Goal: Communication & Community: Answer question/provide support

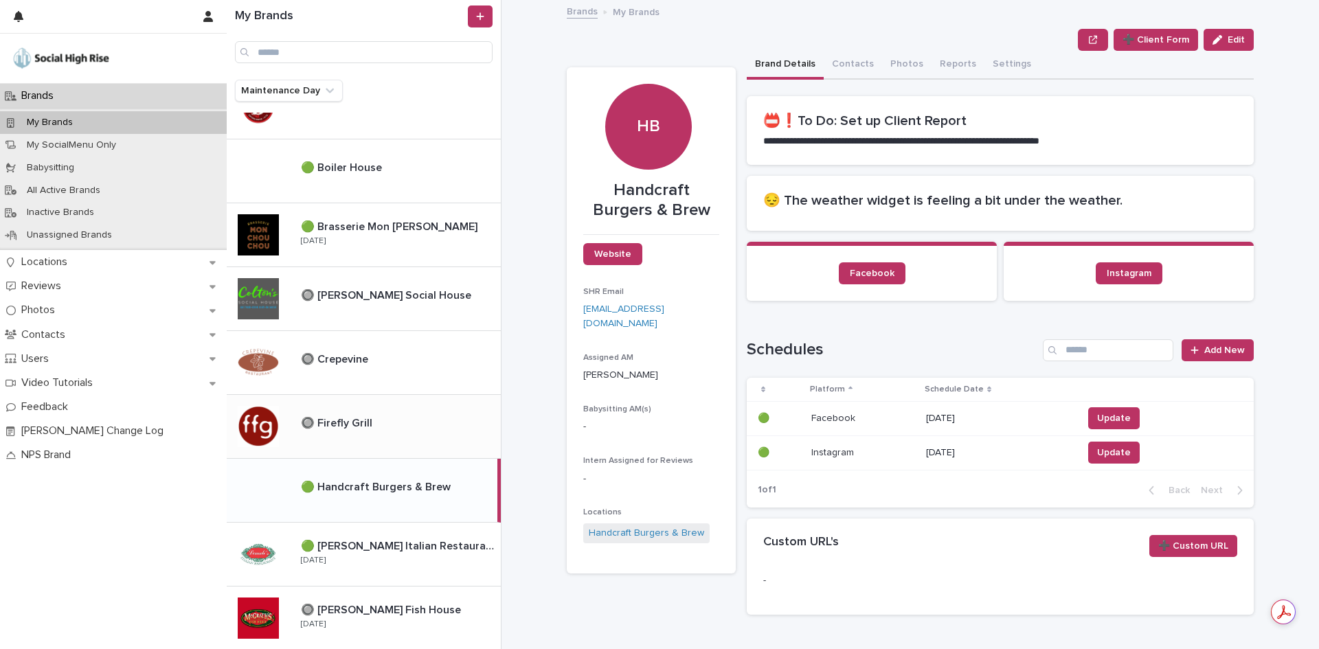
scroll to position [344, 0]
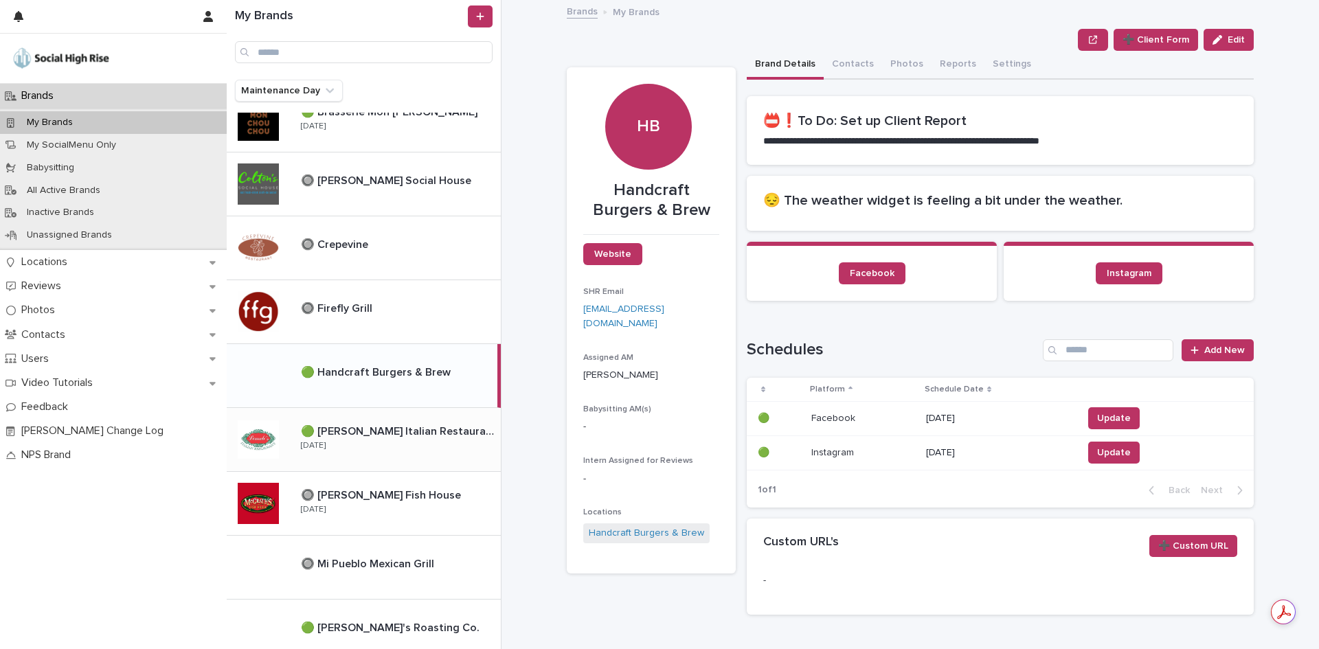
click at [403, 447] on div "🟢 [PERSON_NAME] Italian Restaurant 🟢 [PERSON_NAME] Italian Restaurant [DATE]" at bounding box center [395, 440] width 211 height 40
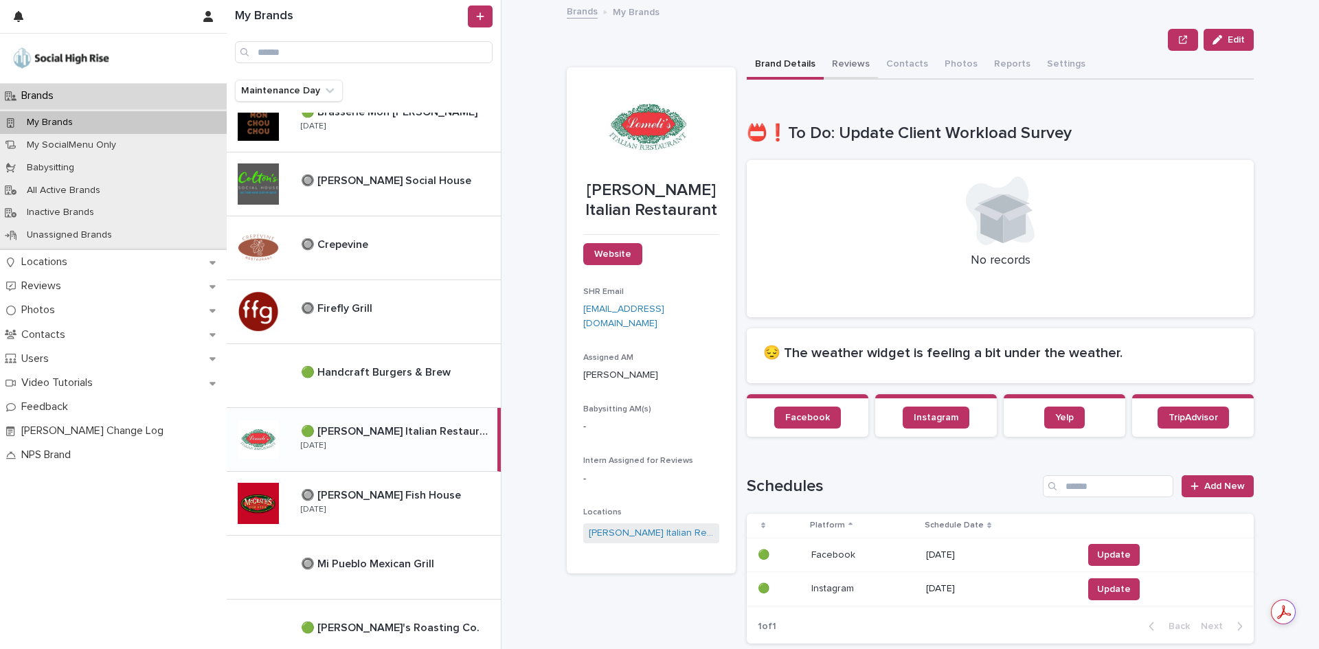
click at [848, 55] on button "Reviews" at bounding box center [851, 65] width 54 height 29
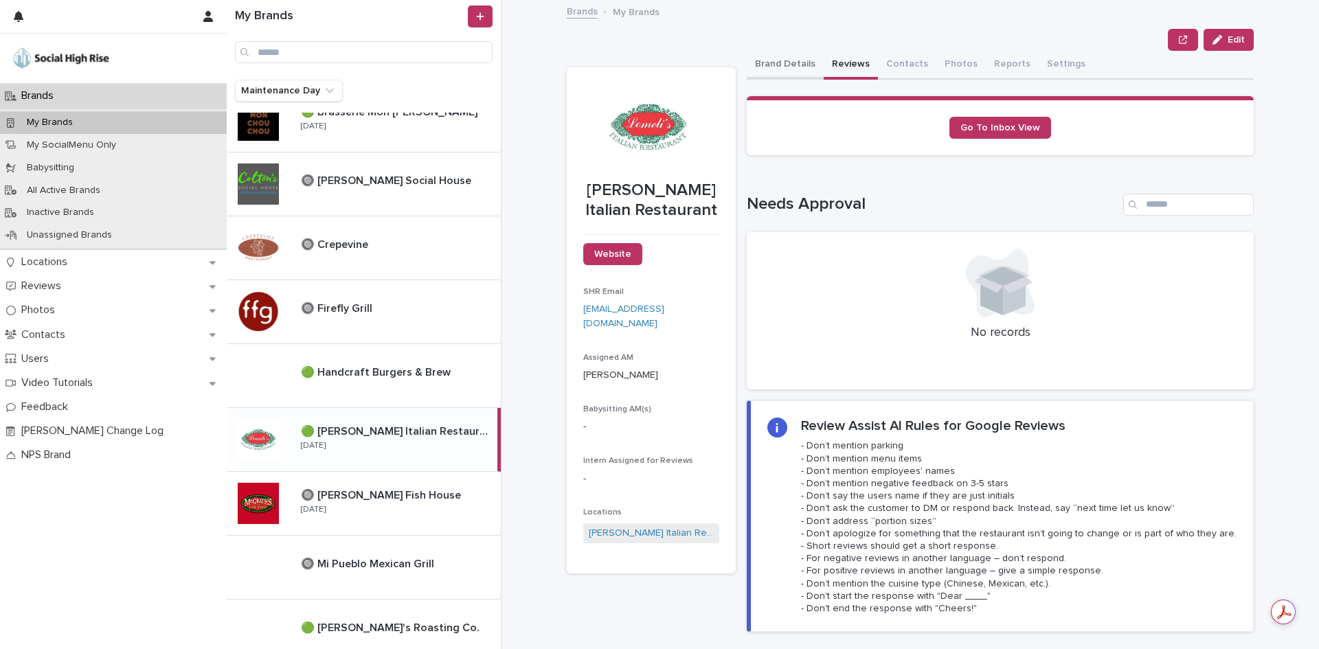
click at [773, 66] on button "Brand Details" at bounding box center [785, 65] width 77 height 29
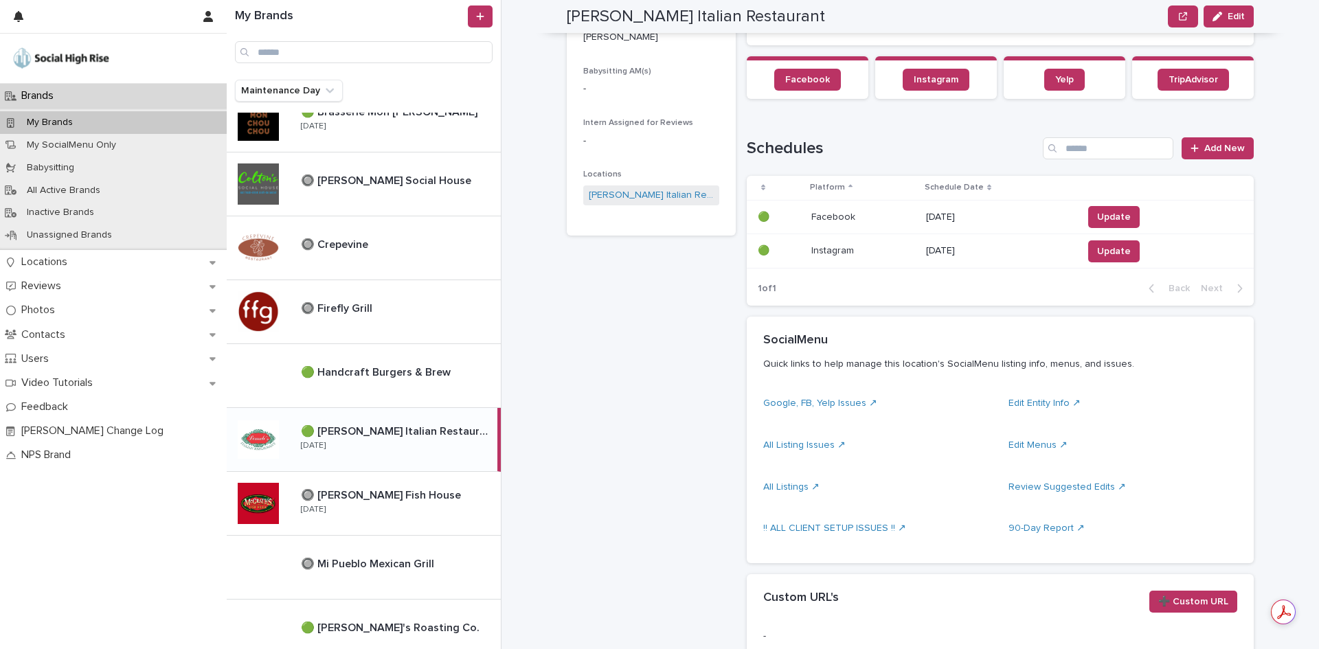
scroll to position [344, 0]
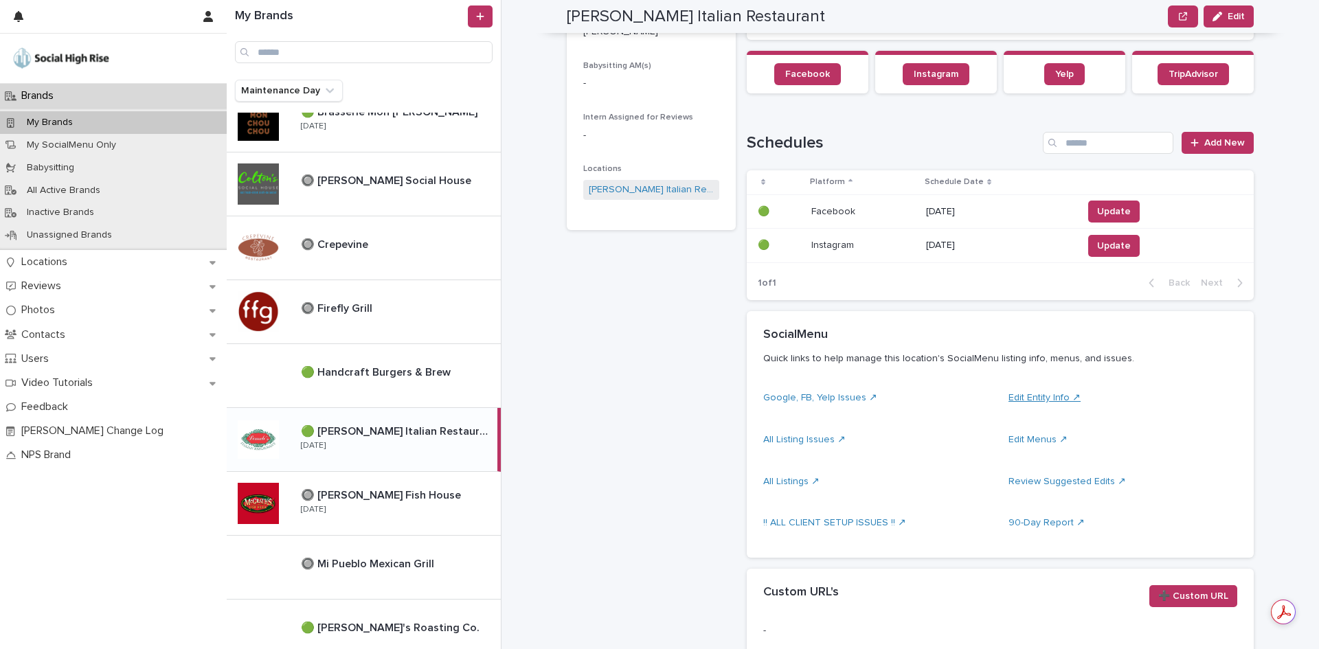
click at [1046, 398] on link "Edit Entity Info ↗" at bounding box center [1045, 398] width 72 height 10
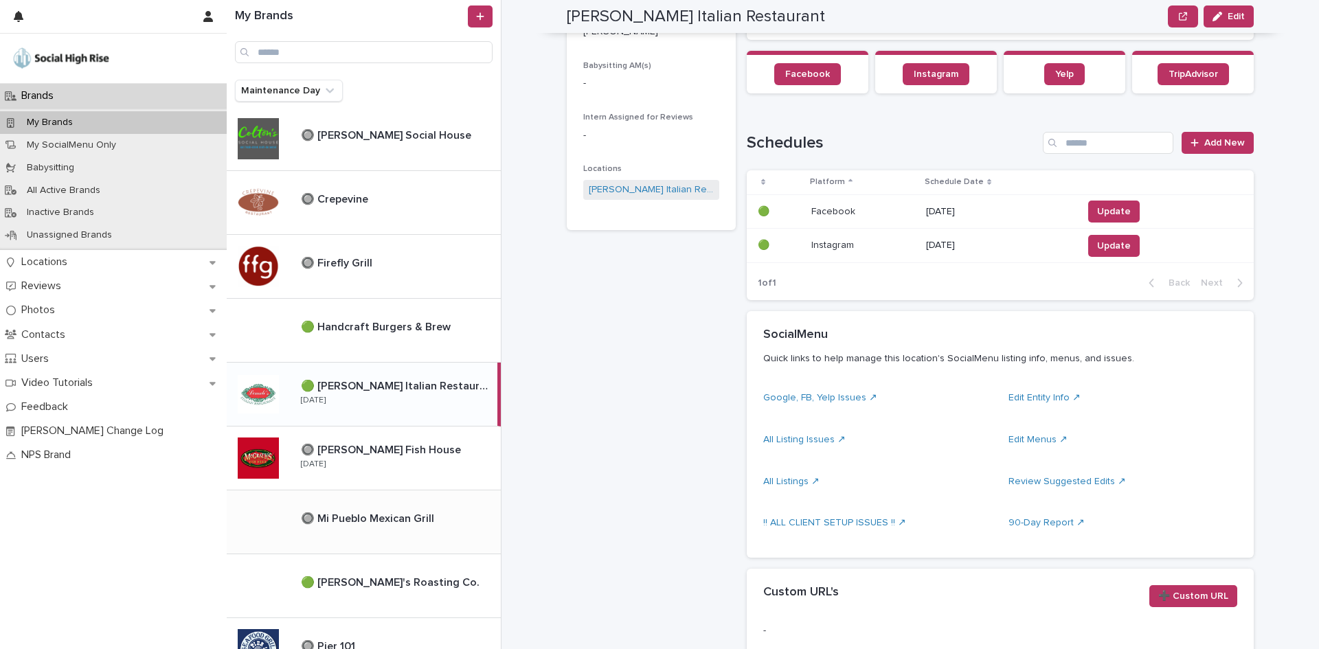
scroll to position [412, 0]
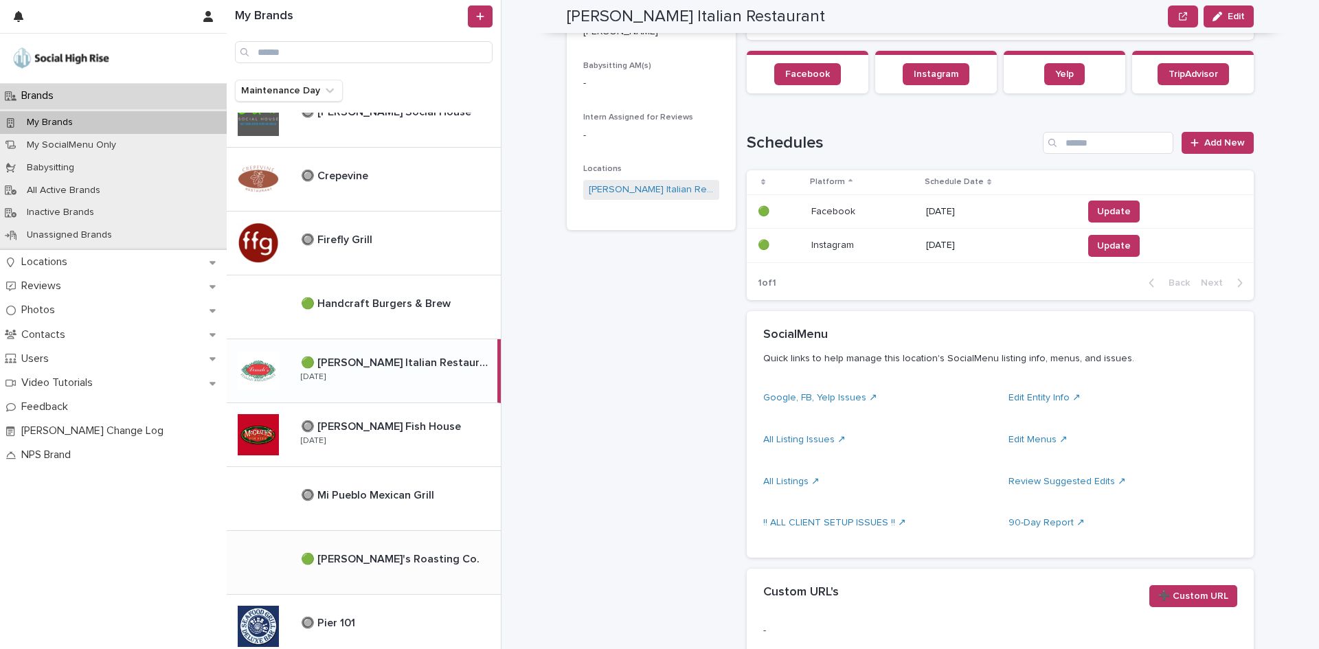
click at [414, 551] on p "🟢 [PERSON_NAME]'s Roasting Co." at bounding box center [391, 558] width 181 height 16
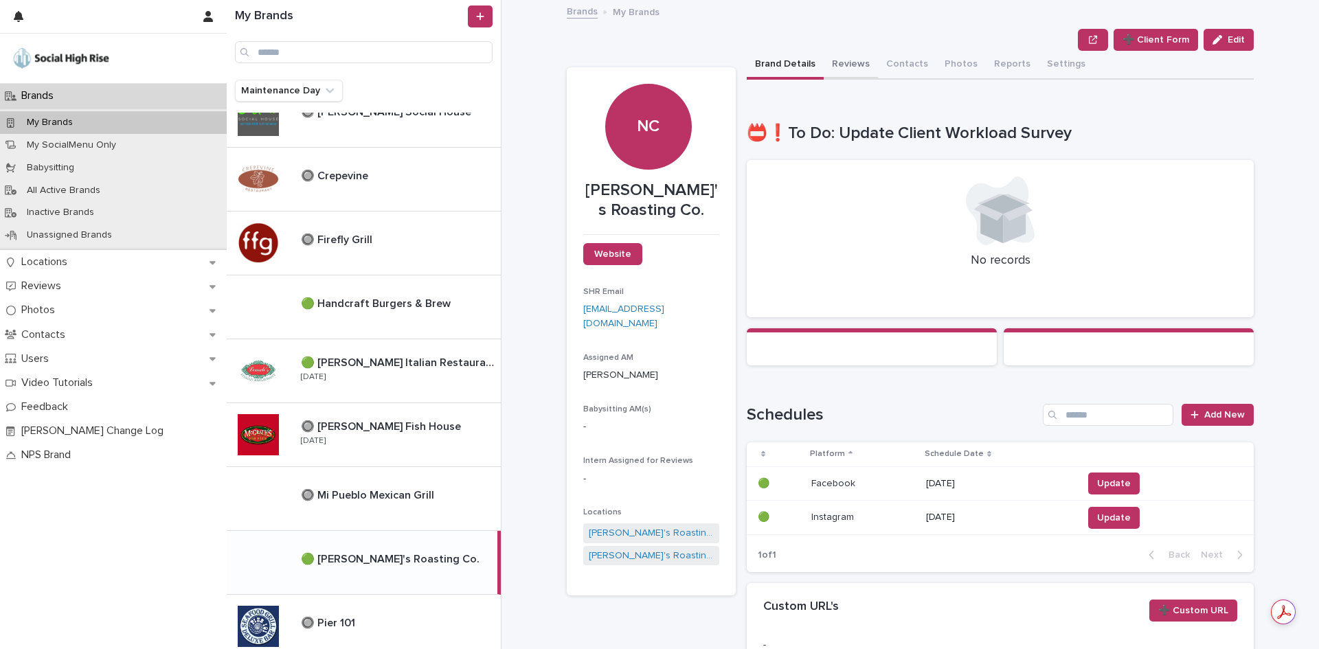
click at [841, 74] on button "Reviews" at bounding box center [851, 65] width 54 height 29
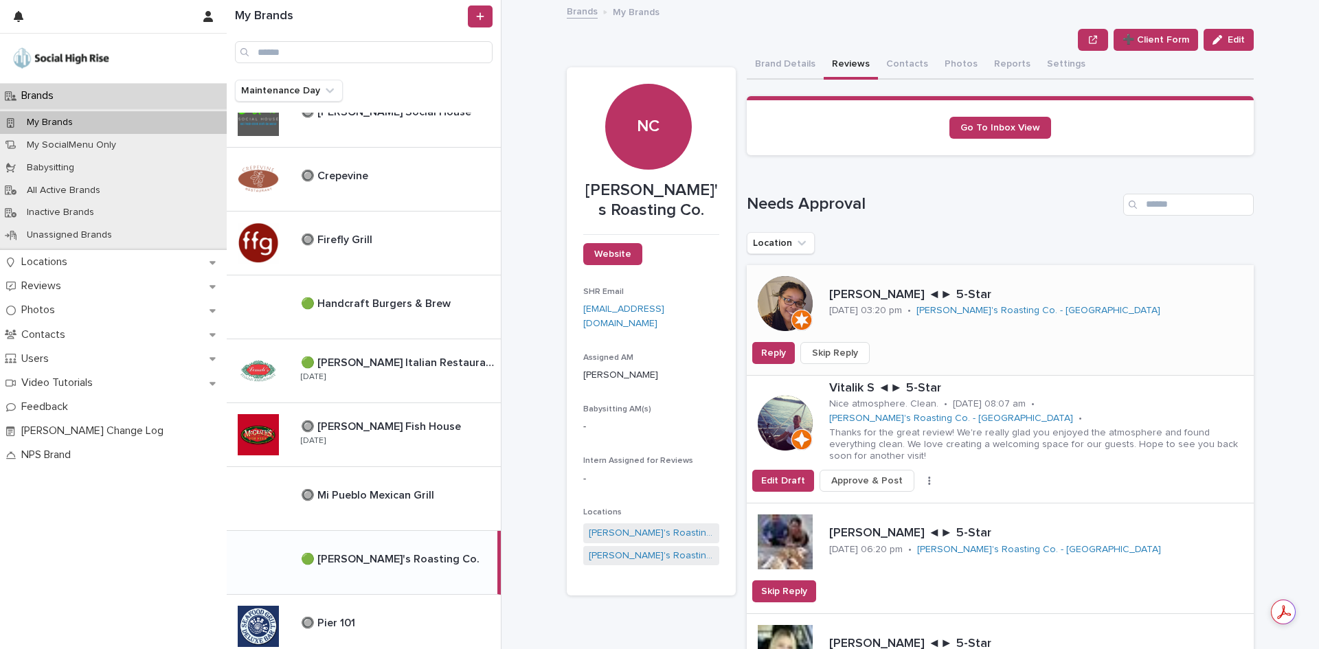
click at [849, 355] on span "Skip Reply" at bounding box center [835, 353] width 46 height 14
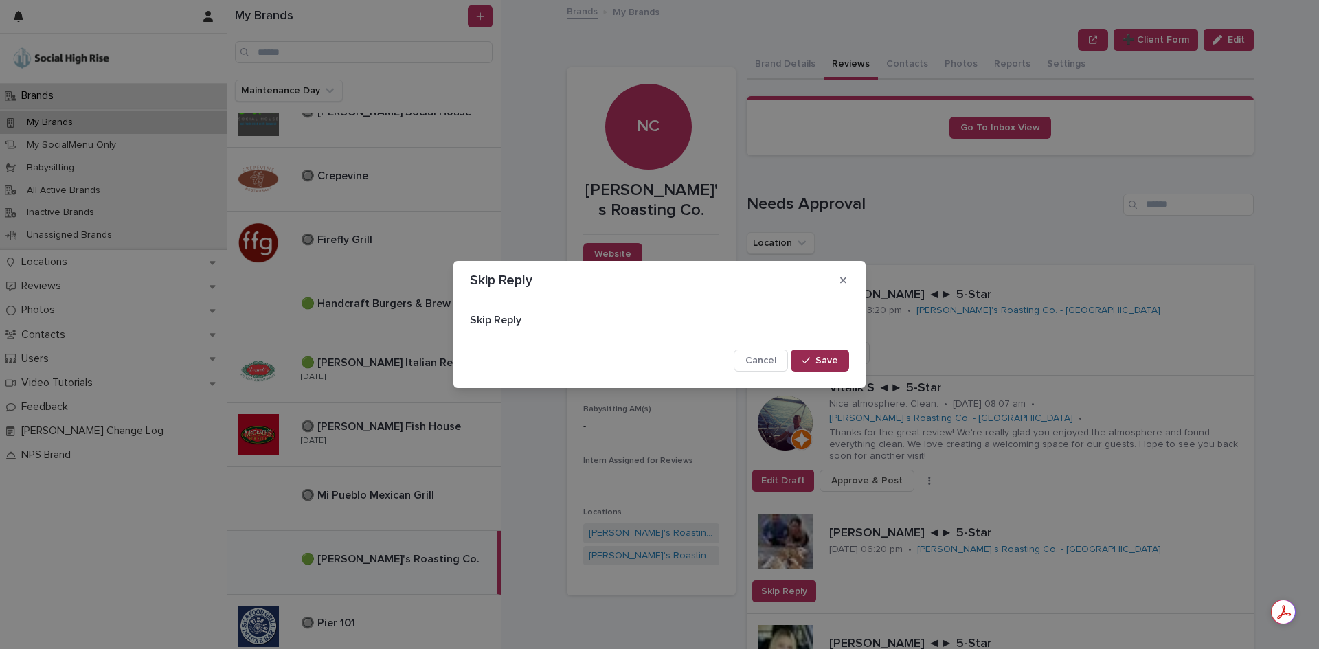
click at [842, 369] on button "Save" at bounding box center [820, 361] width 58 height 22
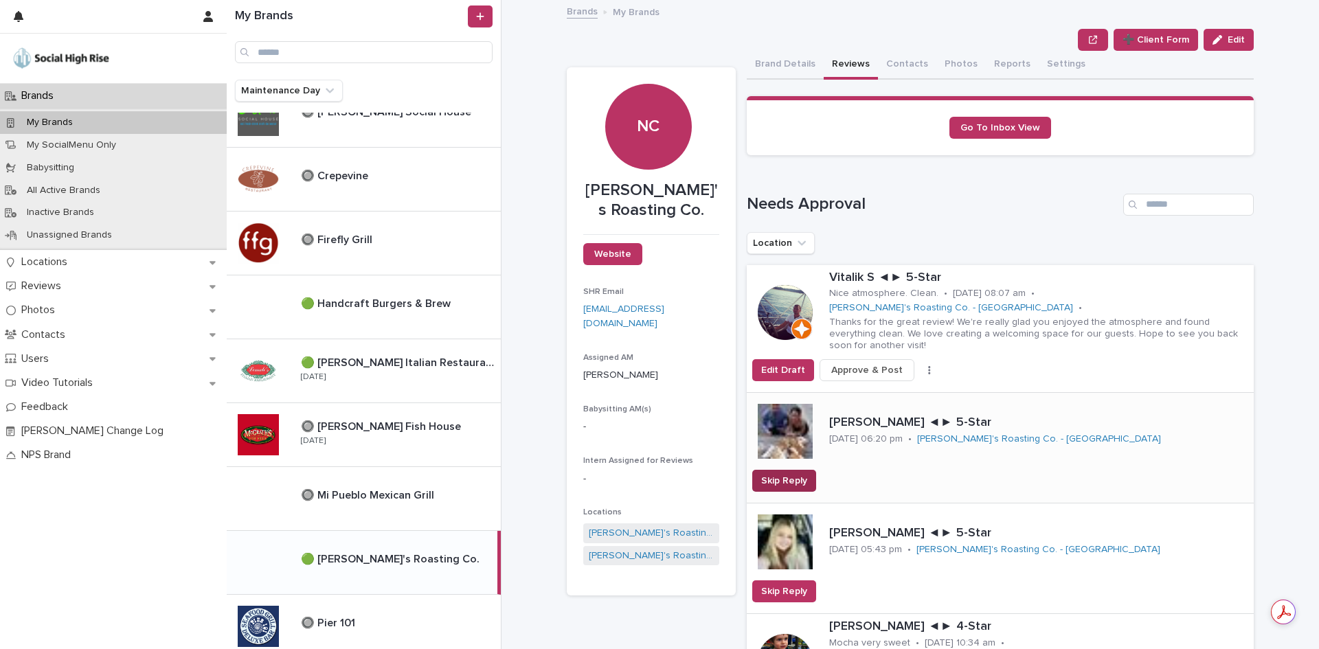
click at [787, 474] on span "Skip Reply" at bounding box center [784, 481] width 46 height 14
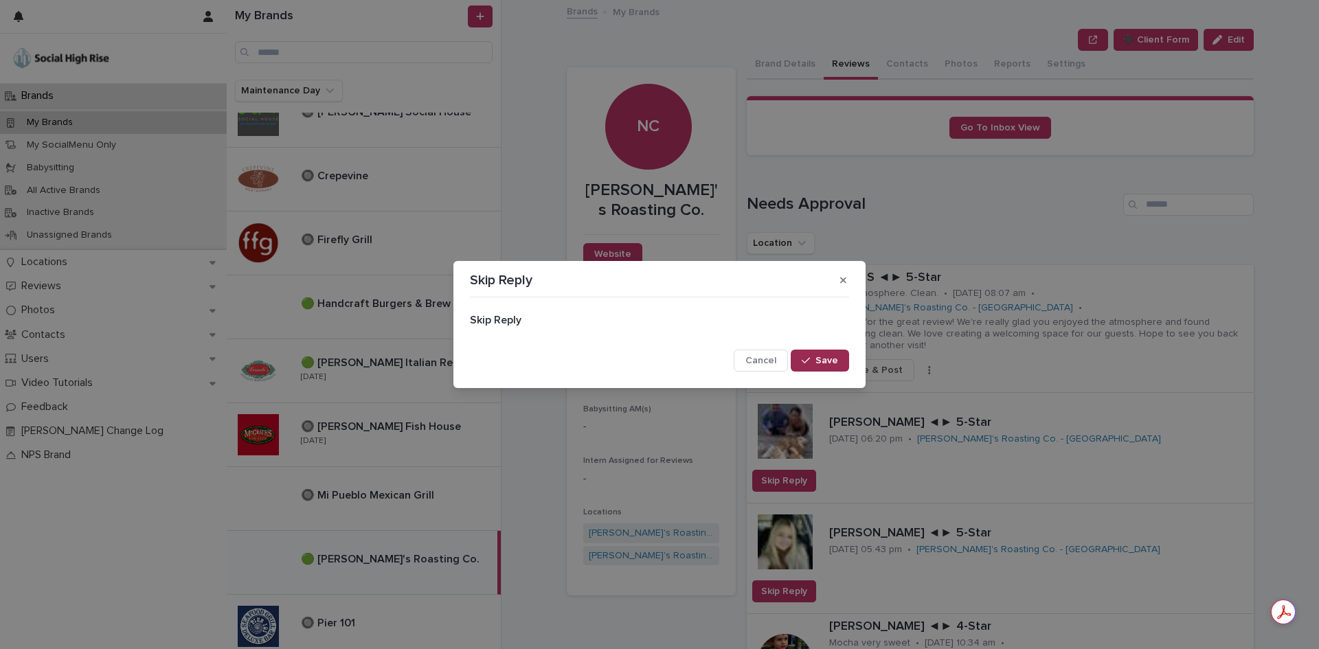
click at [827, 365] on span "Save" at bounding box center [827, 361] width 23 height 10
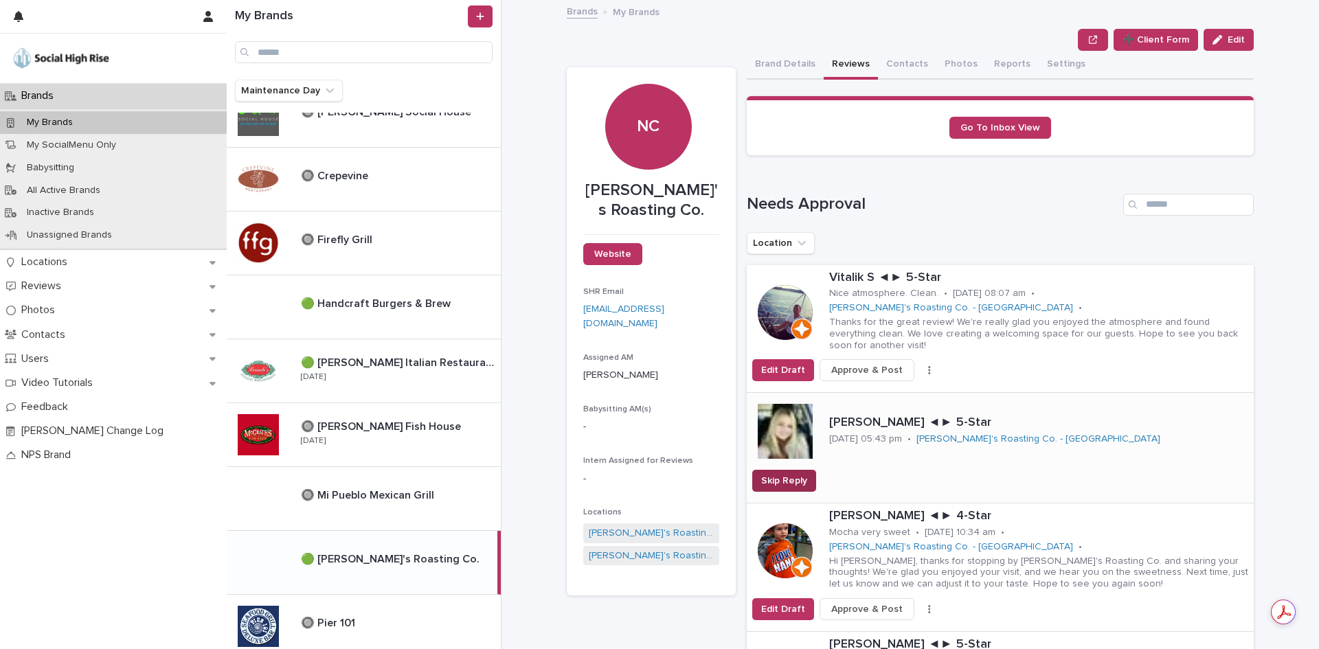
click at [789, 474] on span "Skip Reply" at bounding box center [784, 481] width 46 height 14
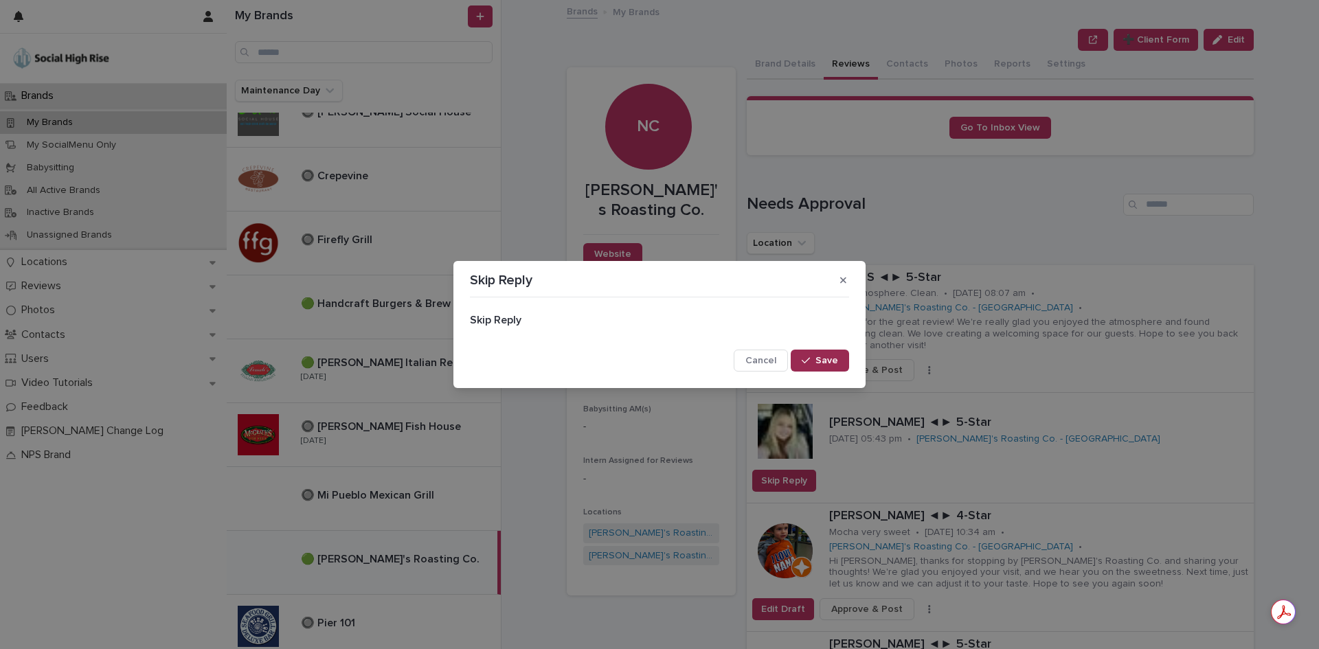
click at [845, 359] on button "Save" at bounding box center [820, 361] width 58 height 22
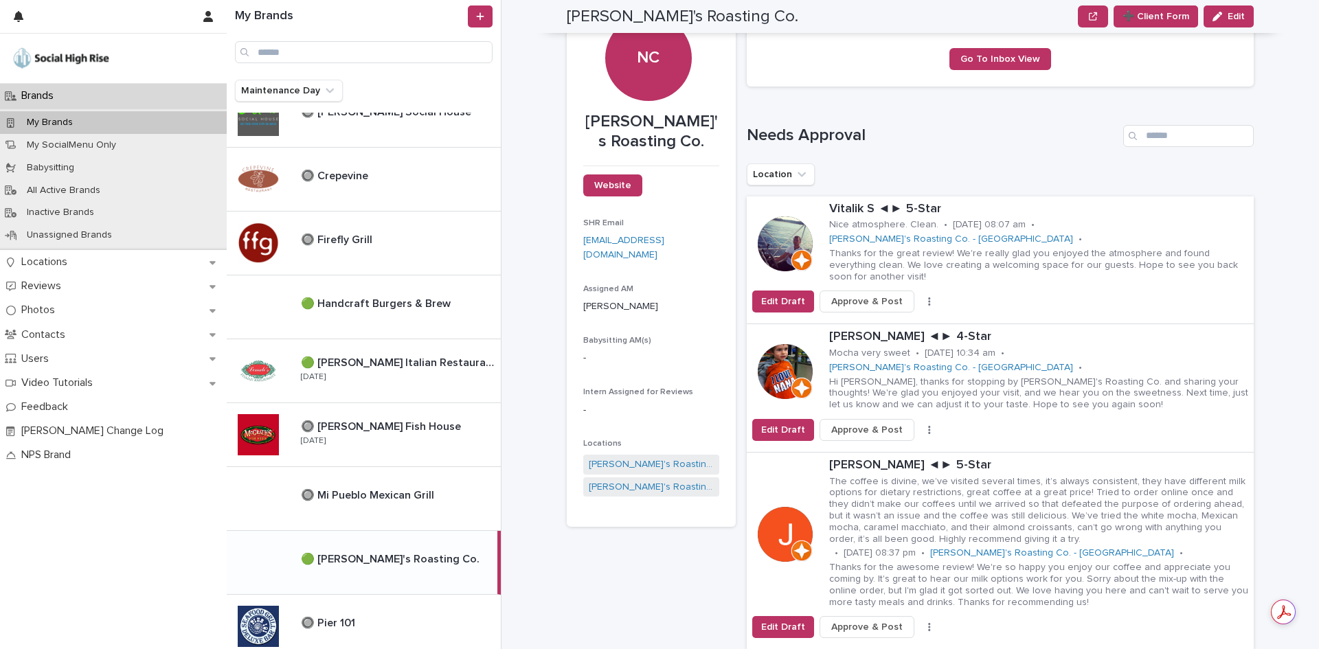
scroll to position [137, 0]
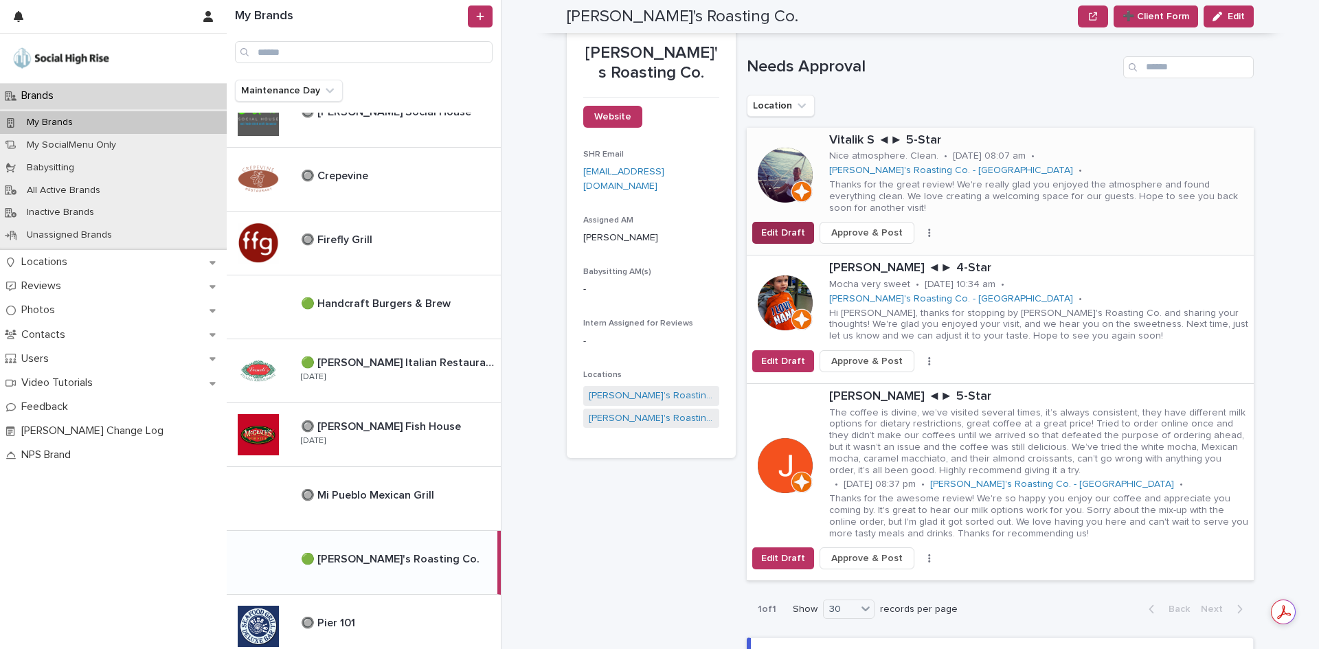
click at [794, 226] on span "Edit Draft" at bounding box center [783, 233] width 44 height 14
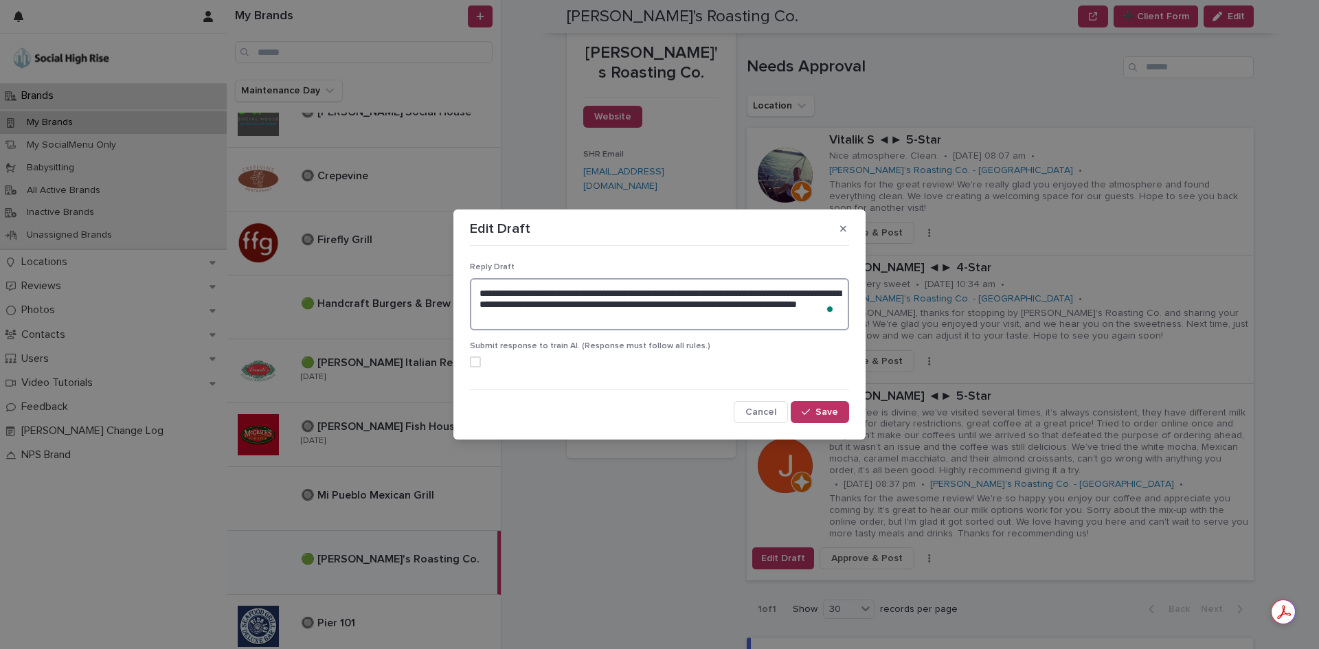
drag, startPoint x: 624, startPoint y: 322, endPoint x: 460, endPoint y: 280, distance: 169.5
click at [460, 280] on section "**********" at bounding box center [660, 325] width 412 height 230
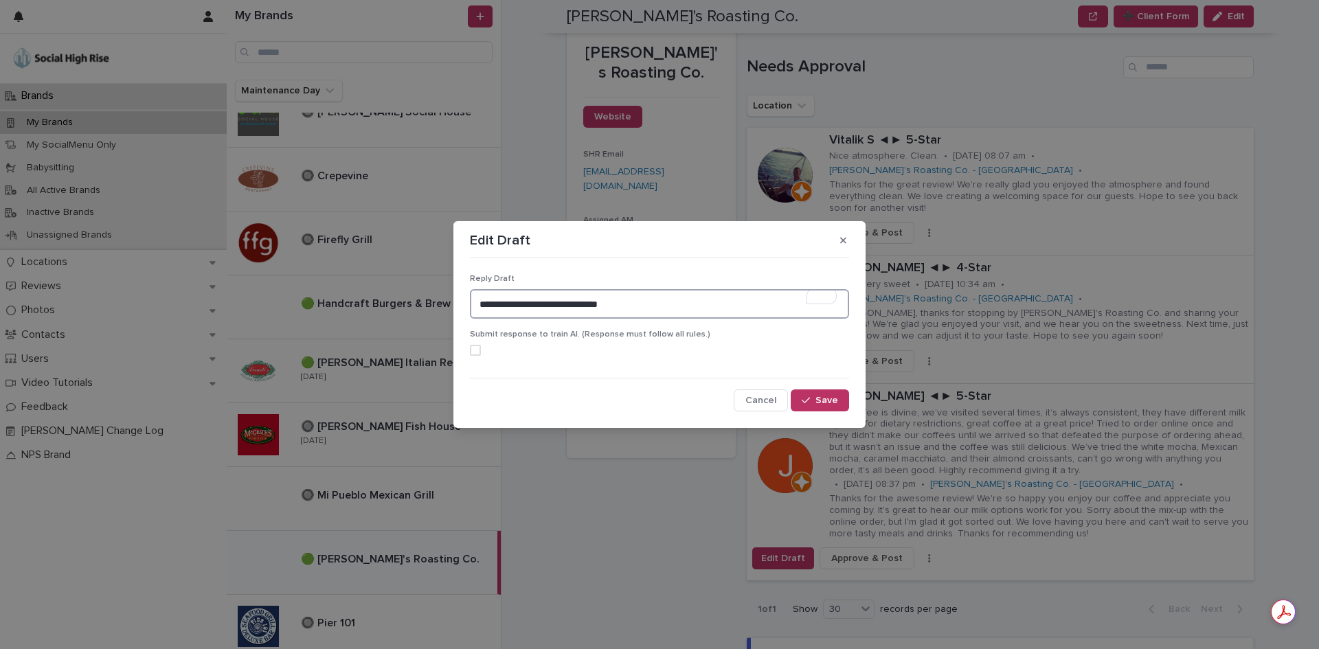
click at [476, 355] on span at bounding box center [475, 350] width 11 height 11
type textarea "**********"
click at [814, 396] on div "button" at bounding box center [809, 401] width 14 height 10
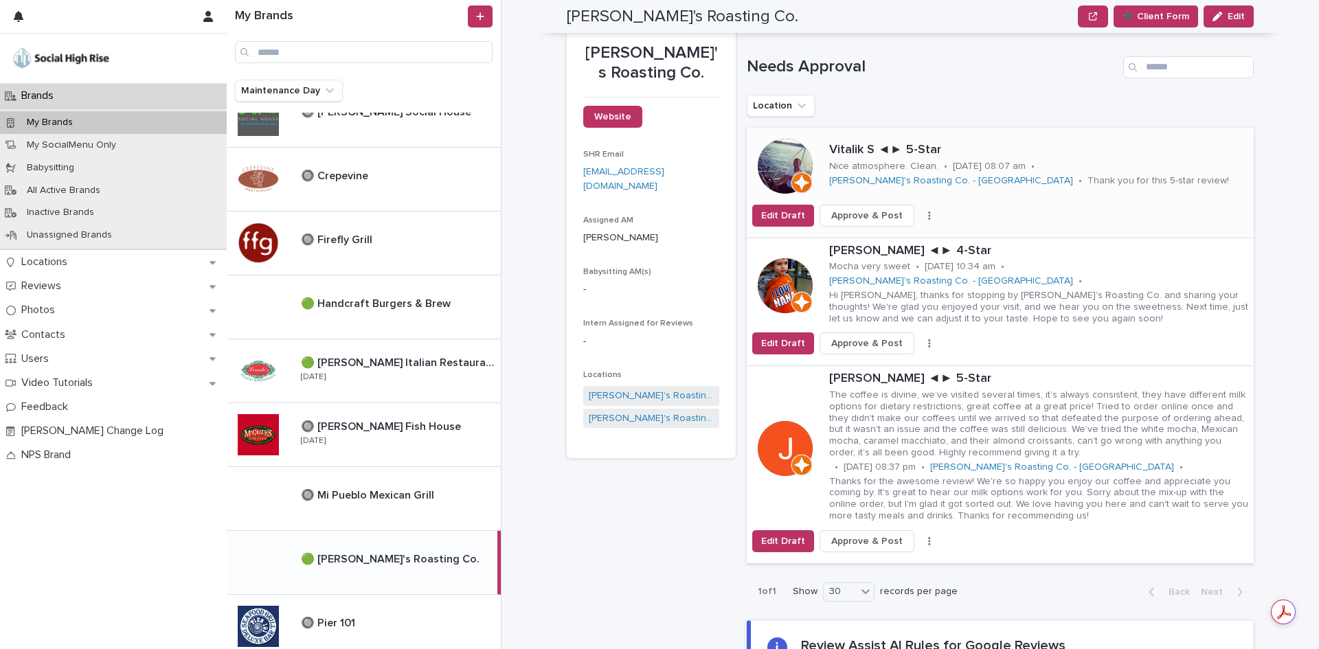
click at [877, 216] on span "Approve & Post" at bounding box center [867, 216] width 71 height 14
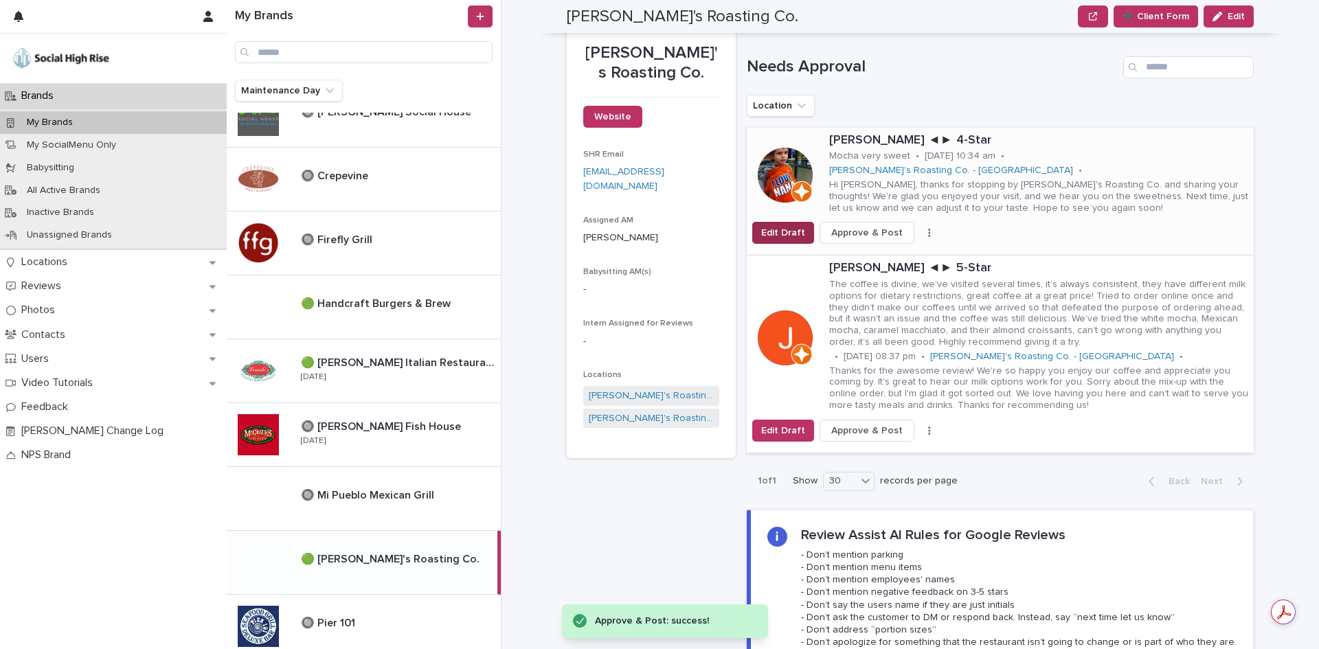
click at [779, 226] on span "Edit Draft" at bounding box center [783, 233] width 44 height 14
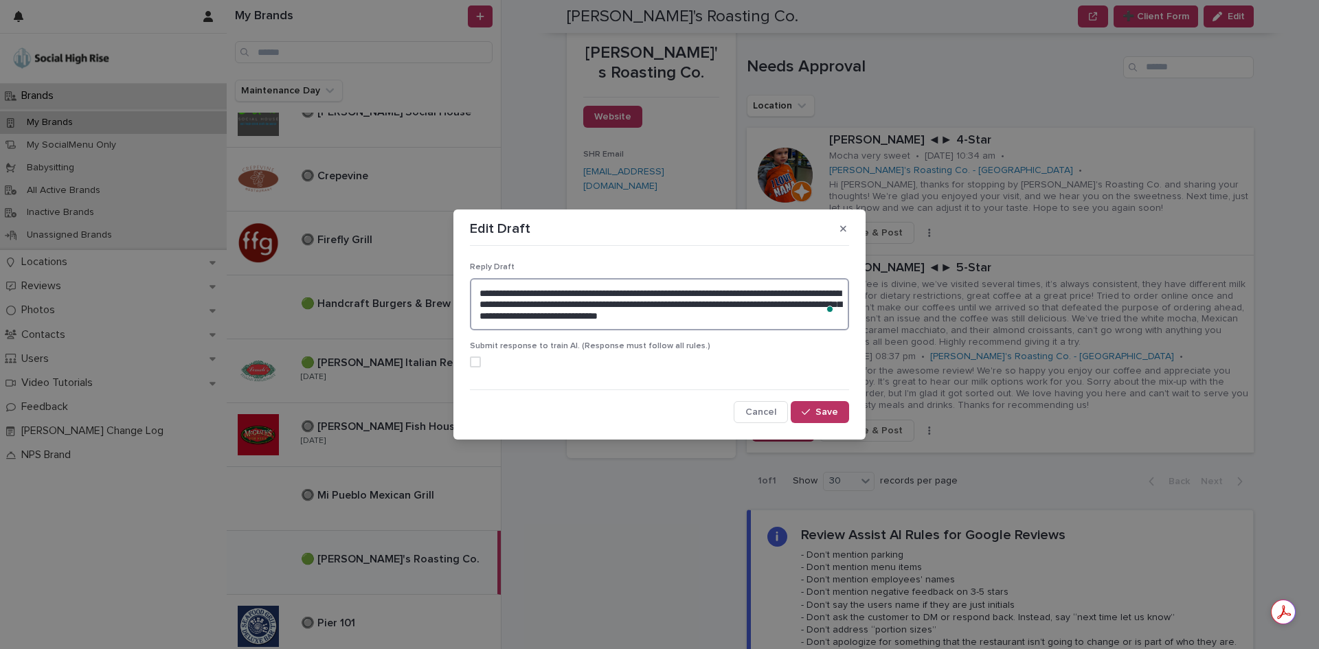
drag, startPoint x: 806, startPoint y: 320, endPoint x: 457, endPoint y: 296, distance: 349.9
click at [457, 296] on section "**********" at bounding box center [660, 325] width 412 height 230
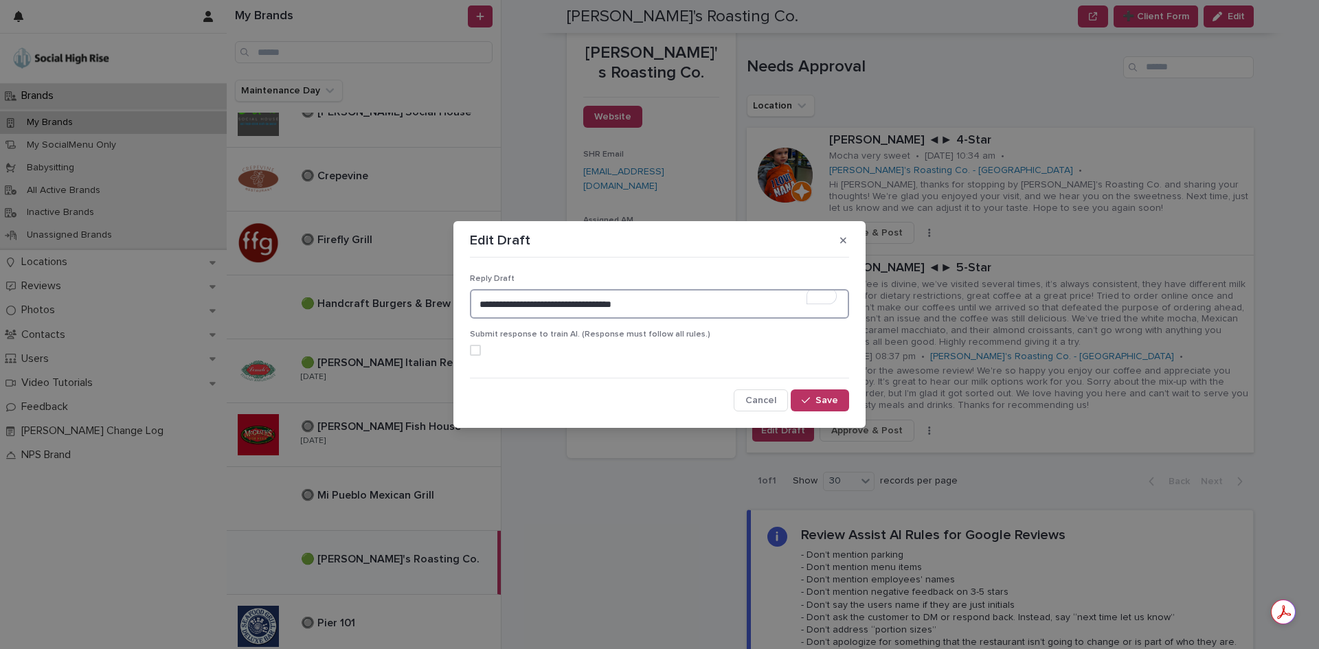
click at [476, 352] on span at bounding box center [475, 350] width 11 height 11
type textarea "**********"
click at [795, 397] on button "Save" at bounding box center [820, 401] width 58 height 22
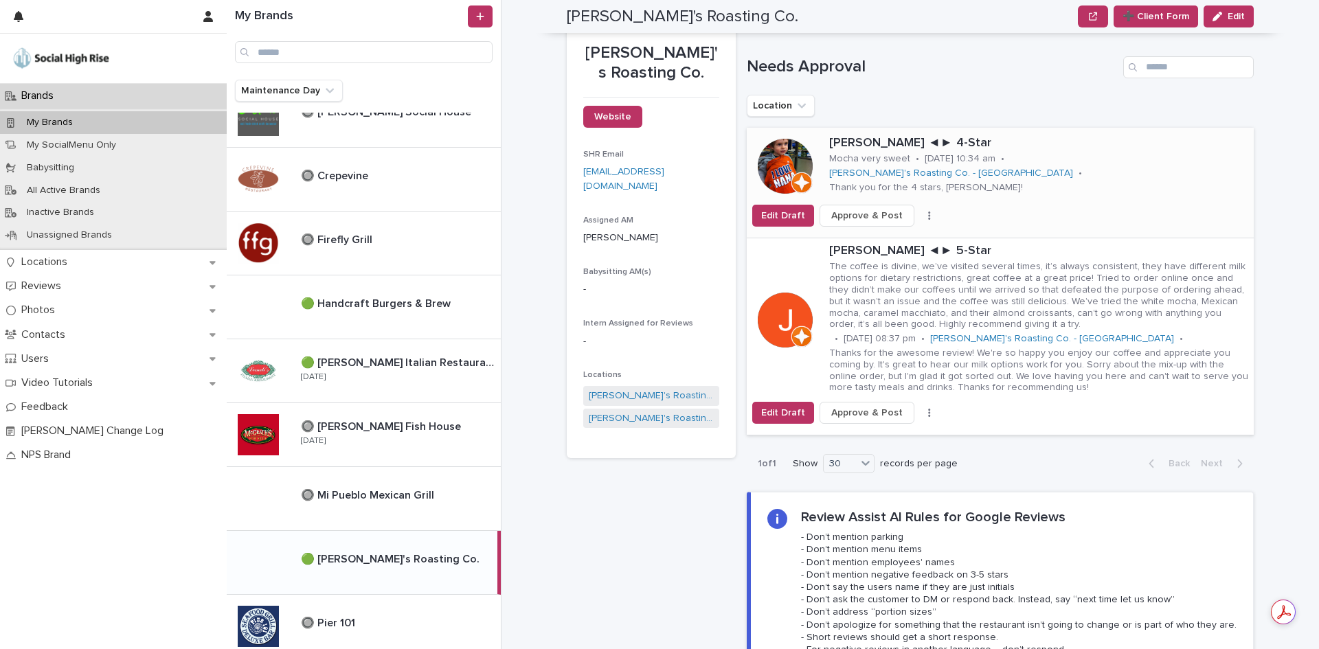
click at [877, 217] on span "Approve & Post" at bounding box center [867, 216] width 71 height 14
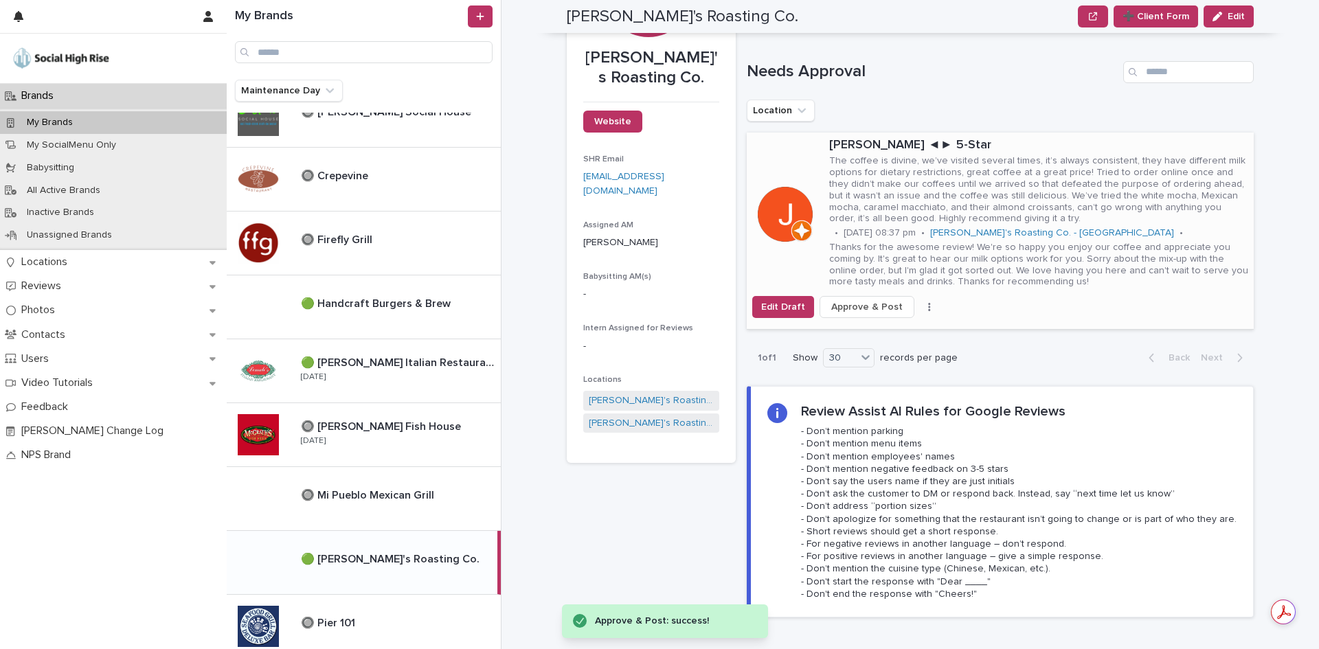
click at [1119, 169] on p "The coffee is divine, we’ve visited several times, it’s always consistent, they…" at bounding box center [1038, 189] width 419 height 69
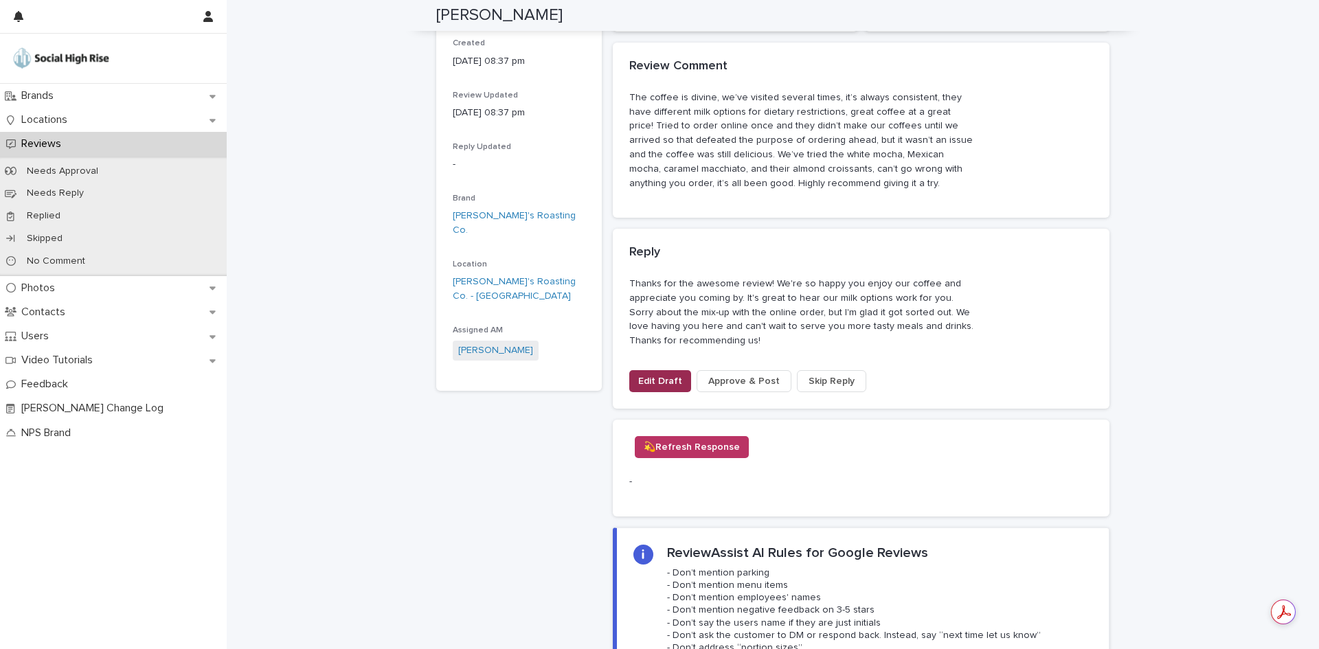
scroll to position [206, 0]
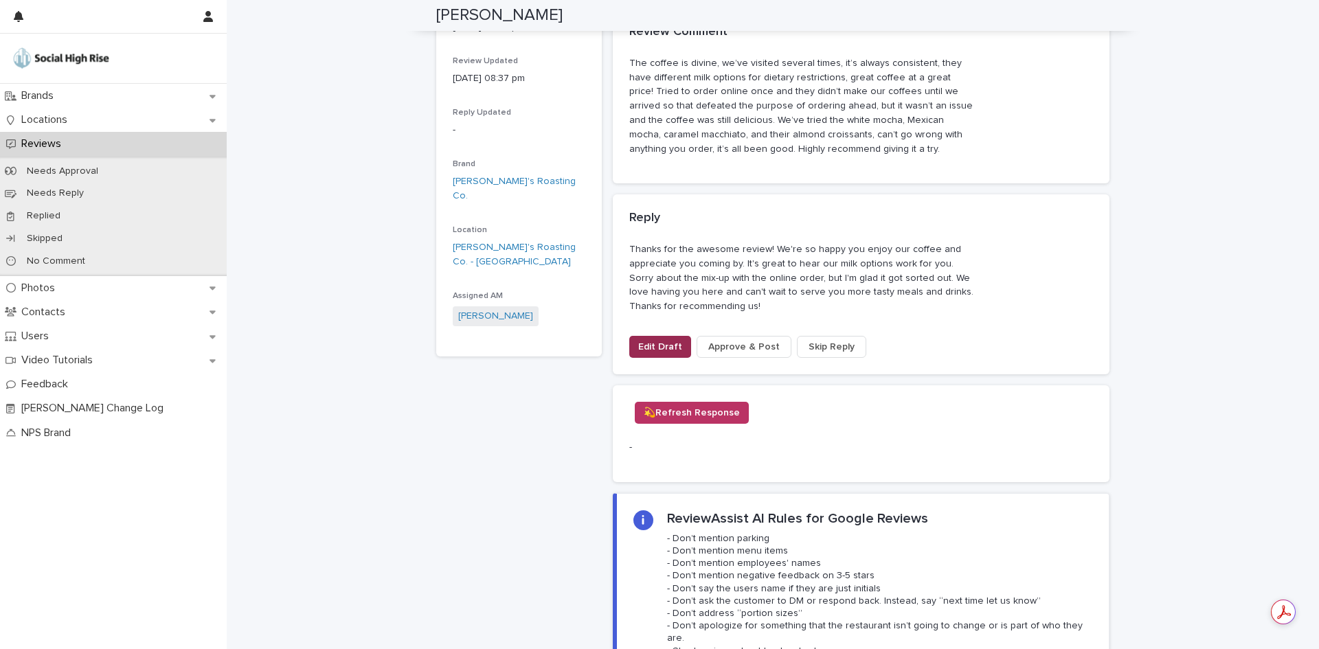
click at [642, 350] on span "Edit Draft" at bounding box center [660, 347] width 44 height 14
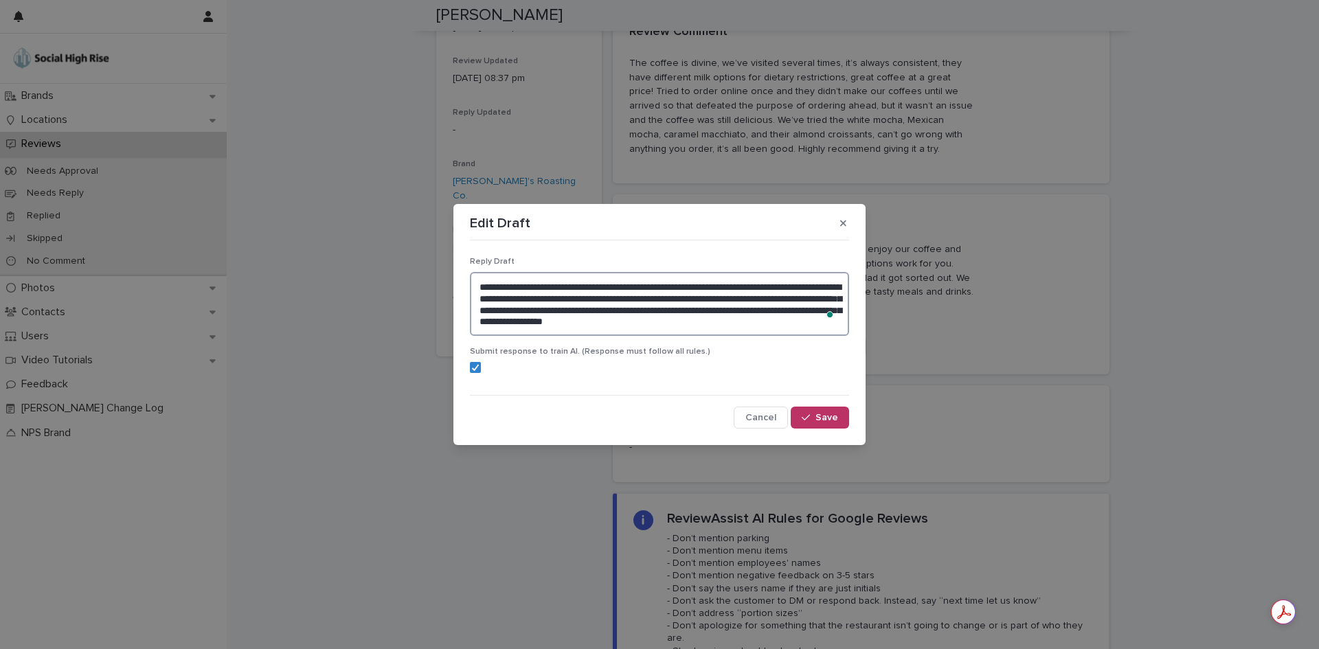
drag, startPoint x: 809, startPoint y: 325, endPoint x: 471, endPoint y: 287, distance: 340.2
click at [471, 287] on textarea "**********" at bounding box center [659, 304] width 379 height 64
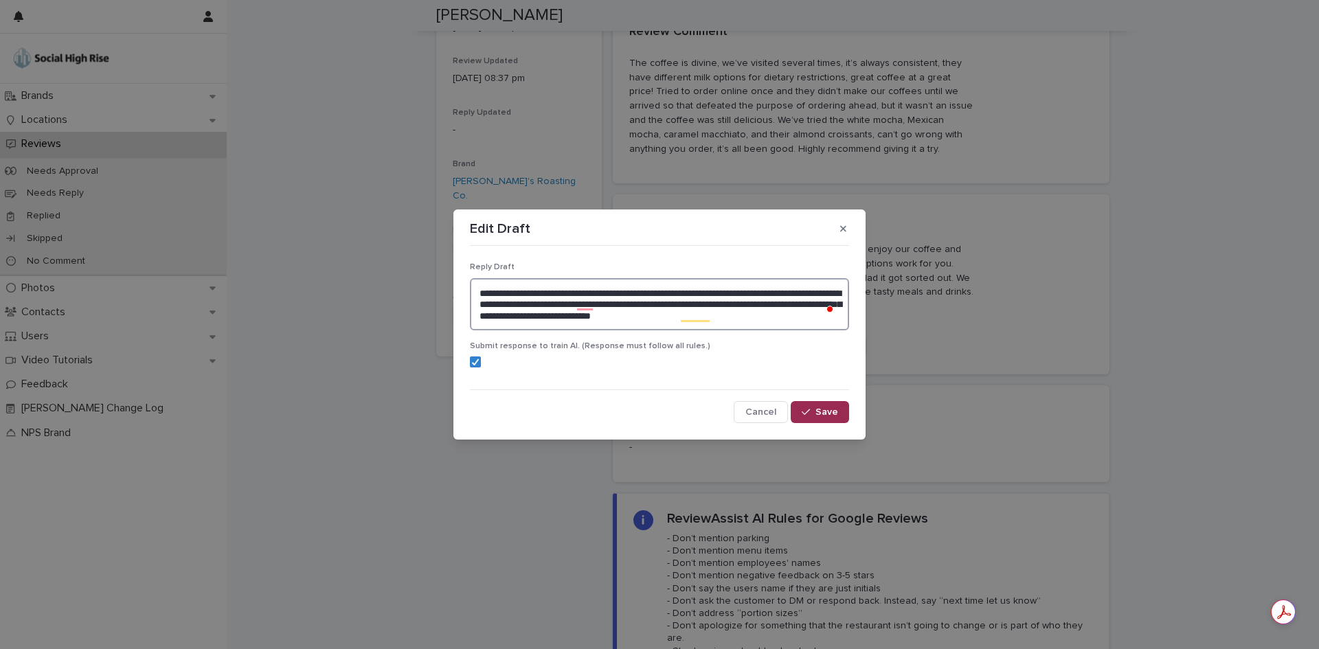
type textarea "**********"
click at [804, 403] on button "Save" at bounding box center [820, 412] width 58 height 22
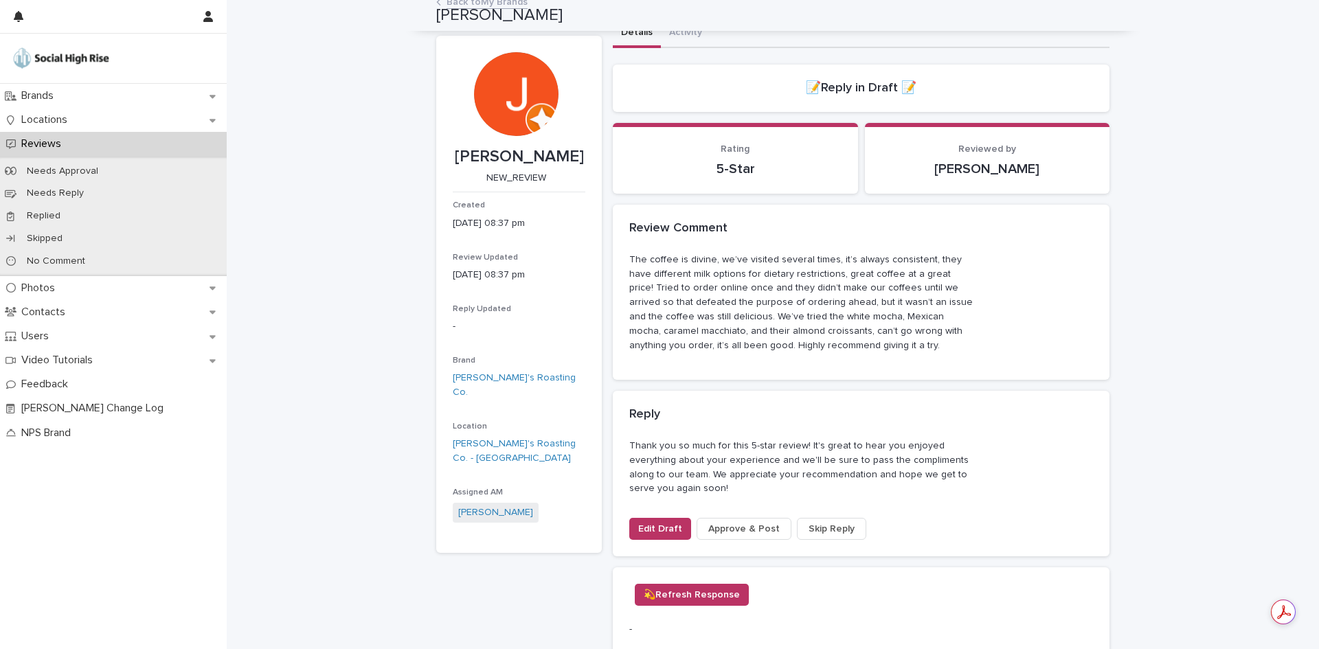
scroll to position [0, 0]
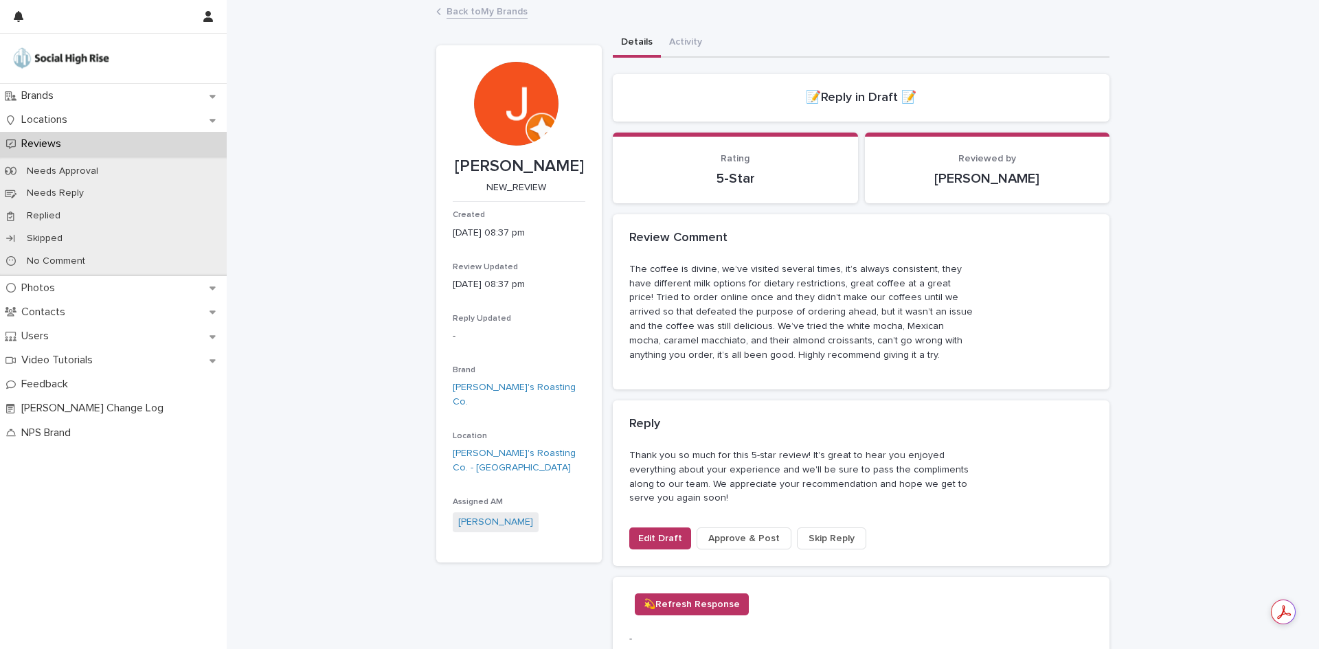
click at [744, 542] on span "Approve & Post" at bounding box center [744, 539] width 71 height 14
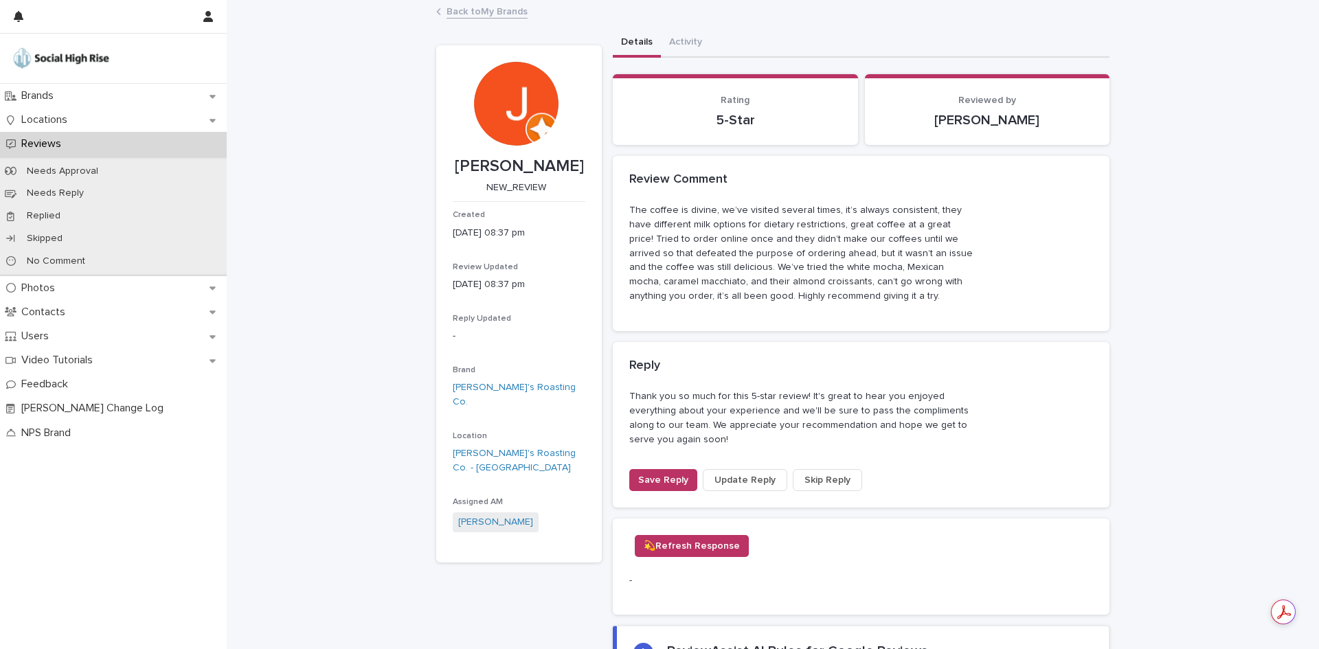
click at [499, 14] on link "Back to My Brands" at bounding box center [487, 11] width 81 height 16
